Goal: Navigation & Orientation: Find specific page/section

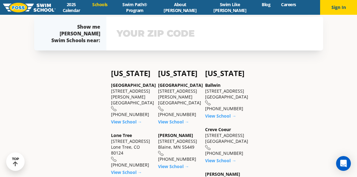
scroll to position [109, 0]
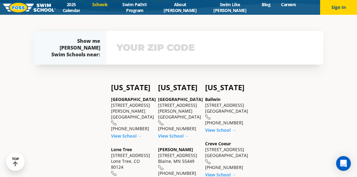
click at [155, 55] on input "text" at bounding box center [214, 48] width 199 height 18
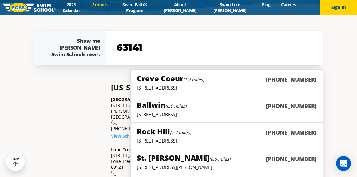
type input "63141"
click at [227, 88] on p "[STREET_ADDRESS]" at bounding box center [227, 88] width 180 height 6
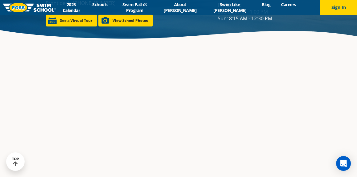
scroll to position [765, 0]
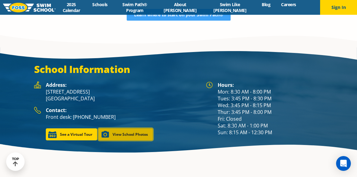
click at [131, 128] on link "View School Photos" at bounding box center [125, 134] width 54 height 12
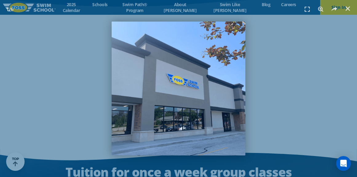
scroll to position [885, 0]
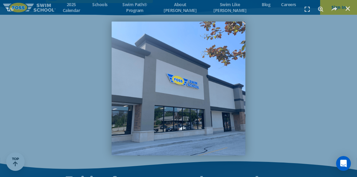
click at [348, 16] on header "1 / 6" at bounding box center [178, 9] width 357 height 18
click at [348, 9] on icon "Close (Esc)" at bounding box center [347, 9] width 6 height 6
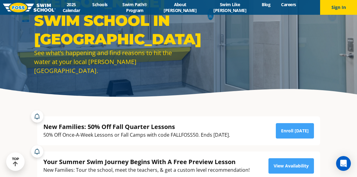
scroll to position [0, 0]
